Goal: Information Seeking & Learning: Learn about a topic

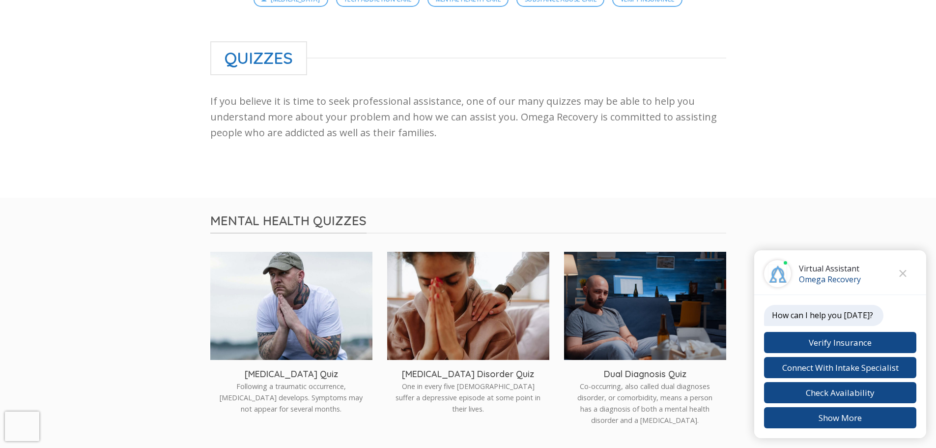
scroll to position [98, 0]
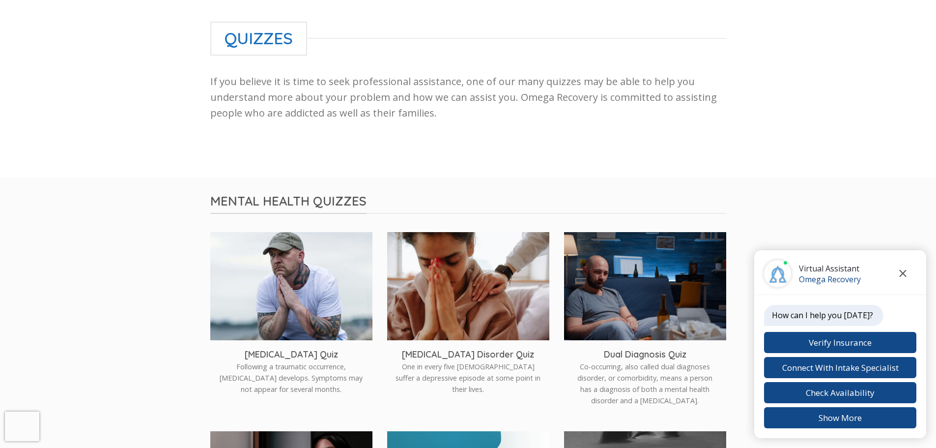
click at [902, 274] on icon "Close chat" at bounding box center [902, 273] width 7 height 7
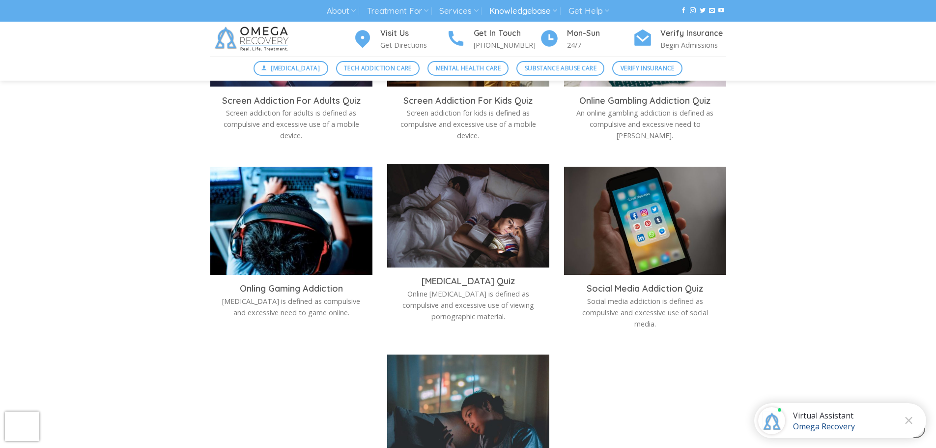
scroll to position [1032, 0]
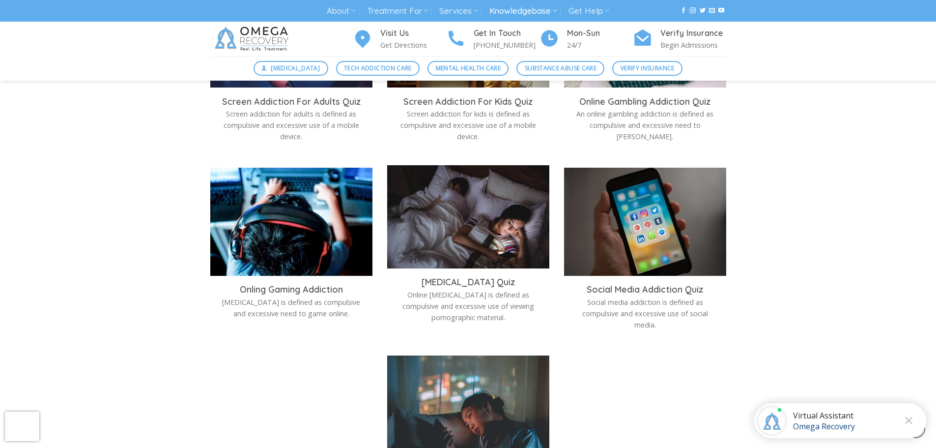
click at [468, 234] on img at bounding box center [468, 219] width 162 height 108
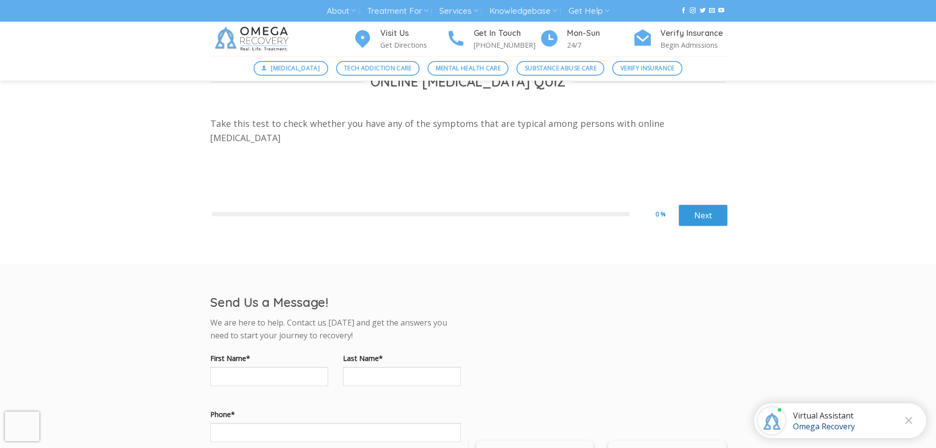
scroll to position [295, 0]
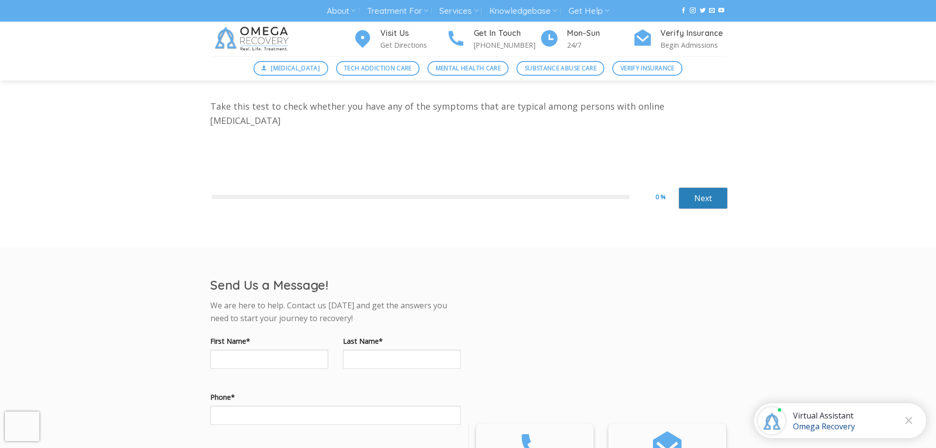
click at [697, 199] on link "Next" at bounding box center [702, 198] width 49 height 22
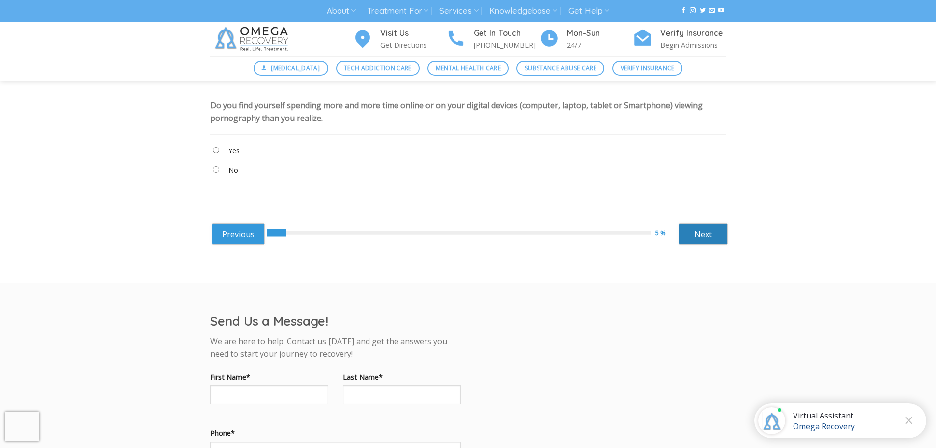
click at [709, 237] on link "Next" at bounding box center [702, 234] width 49 height 22
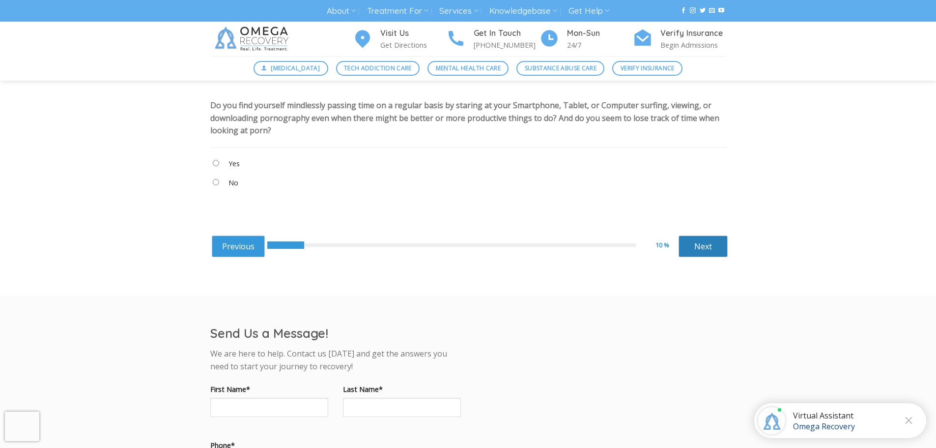
click at [711, 249] on link "Next" at bounding box center [702, 246] width 49 height 22
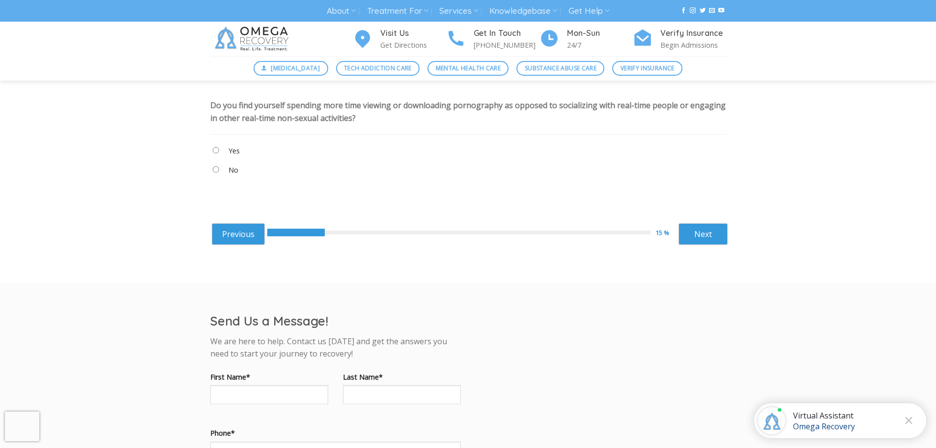
drag, startPoint x: 215, startPoint y: 154, endPoint x: 701, endPoint y: 232, distance: 492.6
click at [701, 232] on link "Next" at bounding box center [702, 234] width 49 height 22
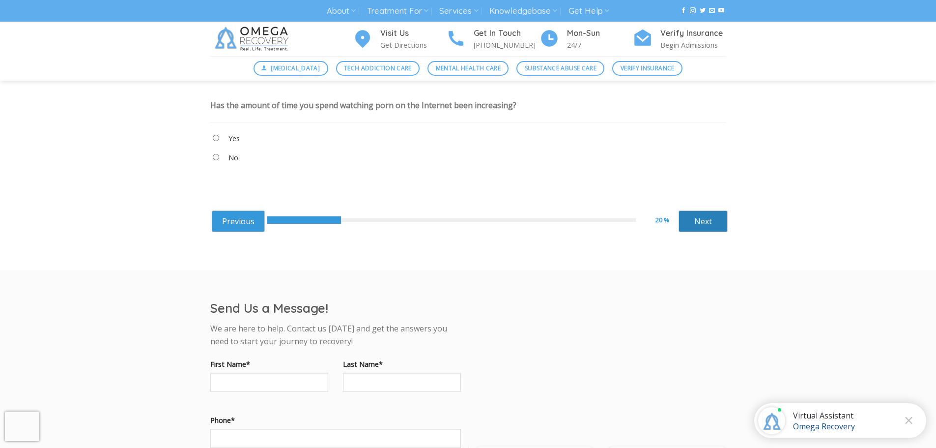
click at [697, 220] on link "Next" at bounding box center [702, 221] width 49 height 22
click at [707, 222] on link "Next" at bounding box center [702, 221] width 49 height 22
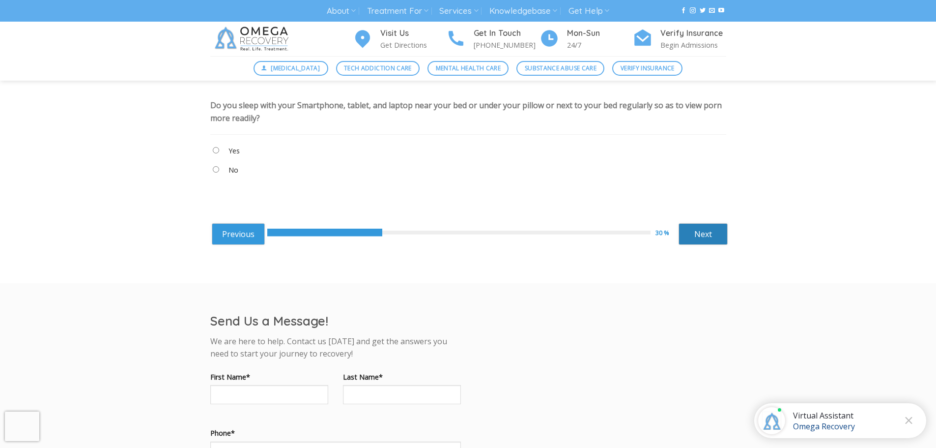
click at [692, 236] on link "Next" at bounding box center [702, 234] width 49 height 22
click at [698, 236] on link "Next" at bounding box center [702, 234] width 49 height 22
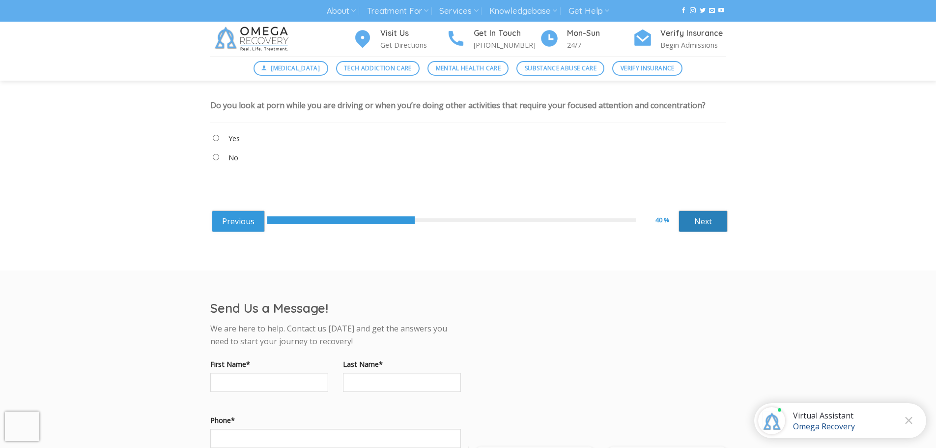
click at [698, 220] on link "Next" at bounding box center [702, 221] width 49 height 22
click at [696, 223] on link "Next" at bounding box center [702, 221] width 49 height 22
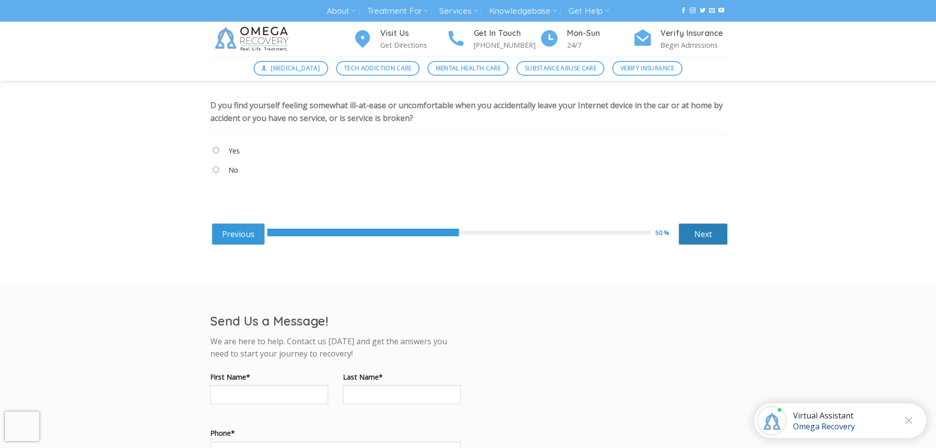
click at [698, 229] on link "Next" at bounding box center [702, 234] width 49 height 22
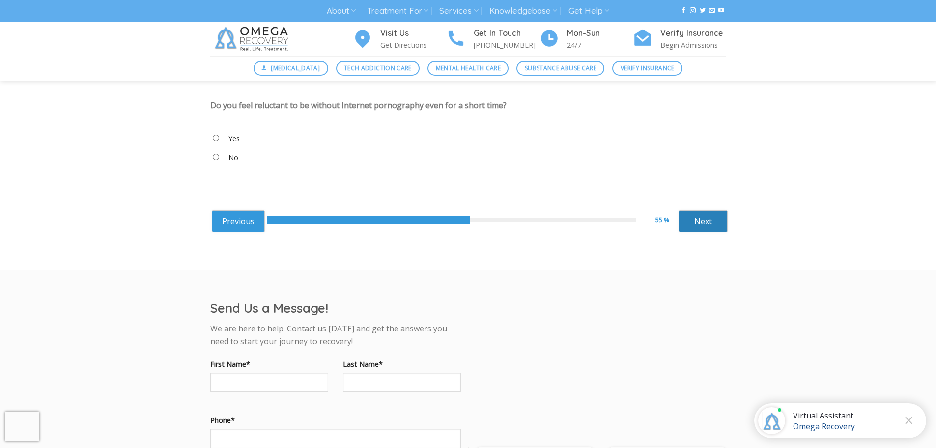
click at [684, 230] on link "Next" at bounding box center [702, 221] width 49 height 22
click at [693, 222] on link "Next" at bounding box center [702, 221] width 49 height 22
click at [700, 219] on link "Next" at bounding box center [702, 221] width 49 height 22
click at [704, 224] on link "Next" at bounding box center [702, 221] width 49 height 22
click at [712, 224] on link "Next" at bounding box center [702, 221] width 49 height 22
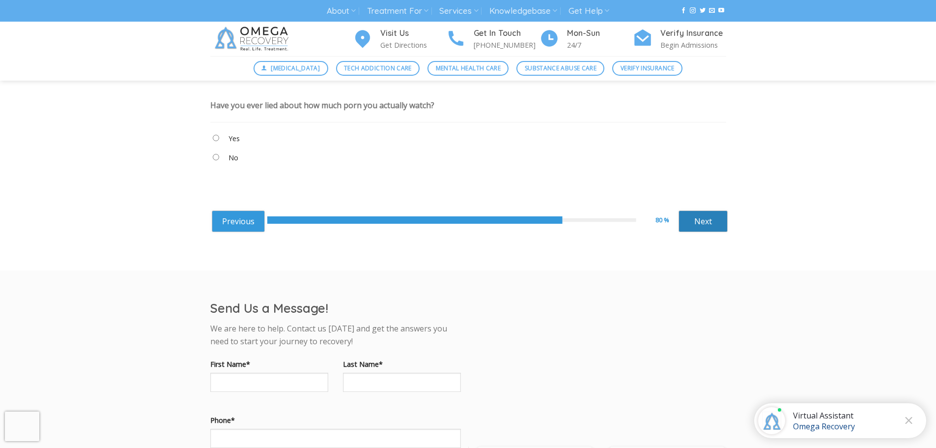
click at [699, 222] on link "Next" at bounding box center [702, 221] width 49 height 22
click at [700, 224] on link "Next" at bounding box center [702, 221] width 49 height 22
click at [696, 222] on link "Next" at bounding box center [702, 221] width 49 height 22
click at [721, 222] on link "Next" at bounding box center [702, 221] width 49 height 22
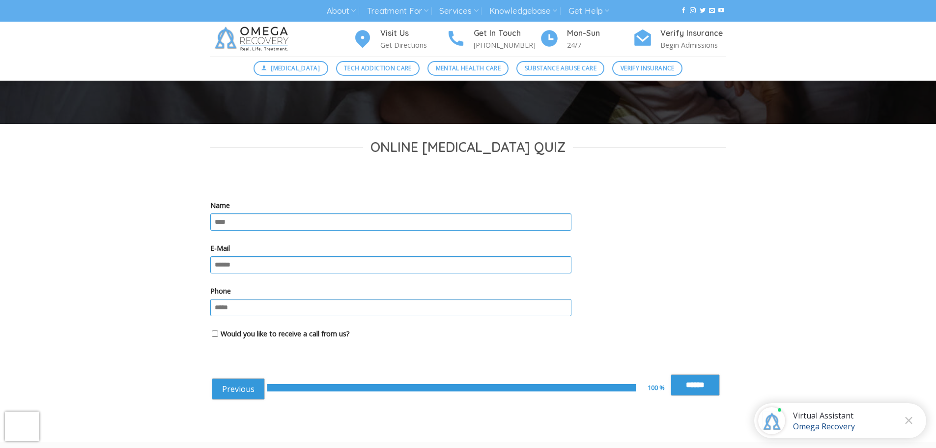
scroll to position [196, 0]
